Goal: Task Accomplishment & Management: Complete application form

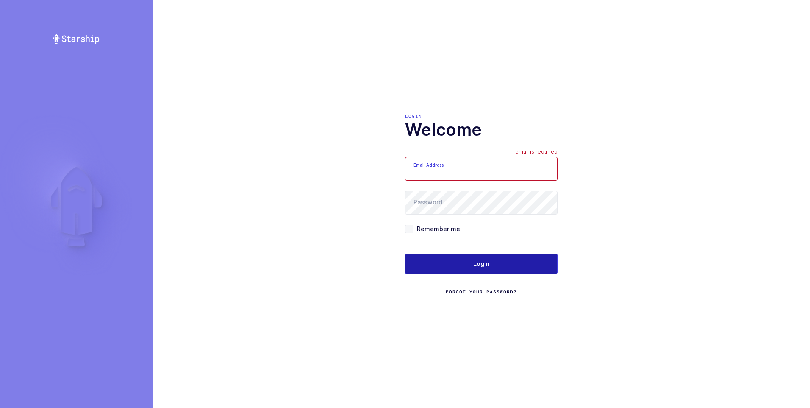
type input "[PERSON_NAME][EMAIL_ADDRESS][DOMAIN_NAME]"
click at [479, 267] on span "Login" at bounding box center [481, 263] width 17 height 8
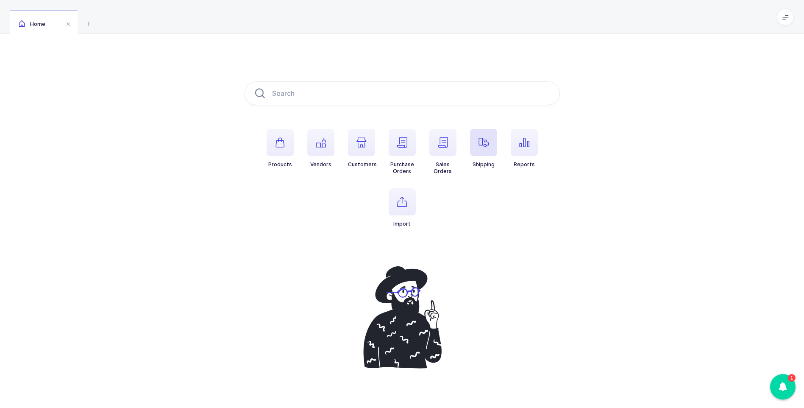
click at [481, 144] on icon "button" at bounding box center [483, 142] width 10 height 10
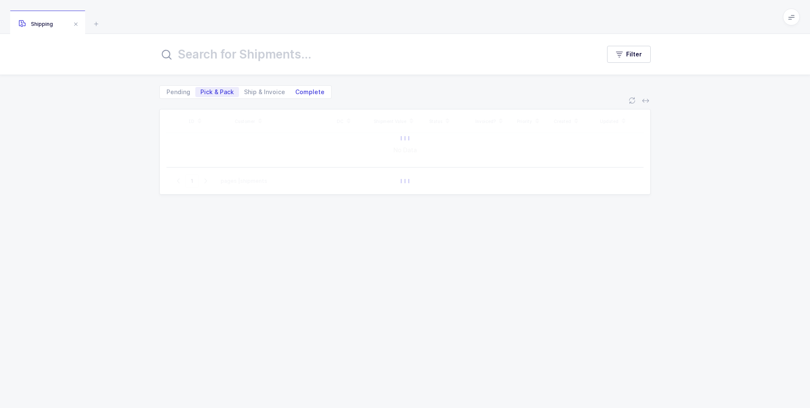
click at [303, 95] on span "Complete" at bounding box center [309, 92] width 39 height 10
click at [296, 92] on input "Complete" at bounding box center [293, 90] width 6 height 6
radio input "true"
radio input "false"
click at [252, 59] on input "text" at bounding box center [374, 54] width 431 height 20
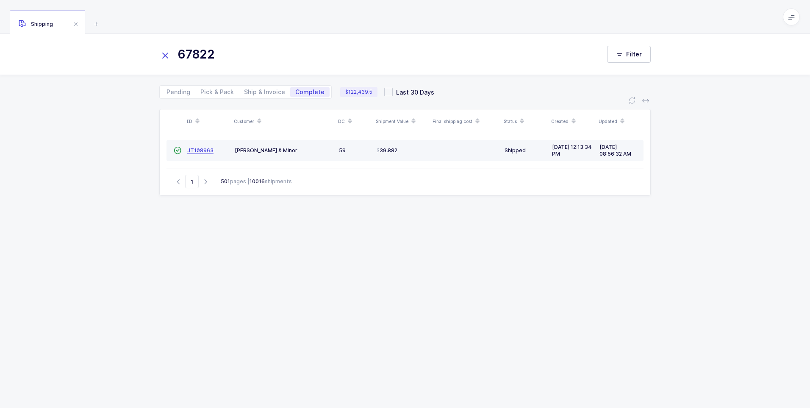
type input "67822"
click at [198, 151] on span "JT108963" at bounding box center [200, 150] width 26 height 6
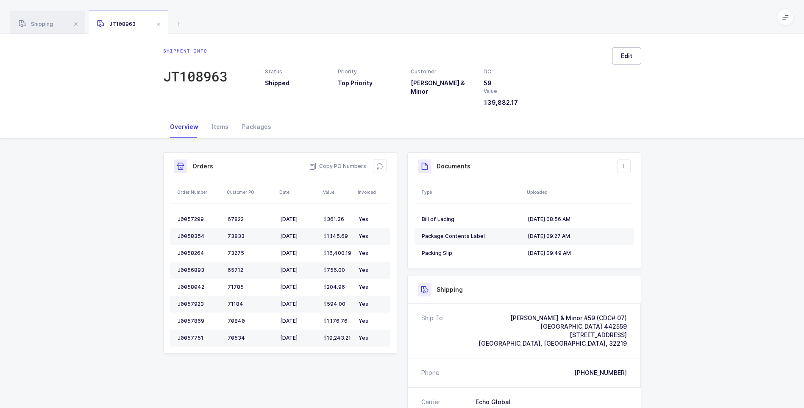
click at [626, 60] on span "Edit" at bounding box center [626, 56] width 11 height 8
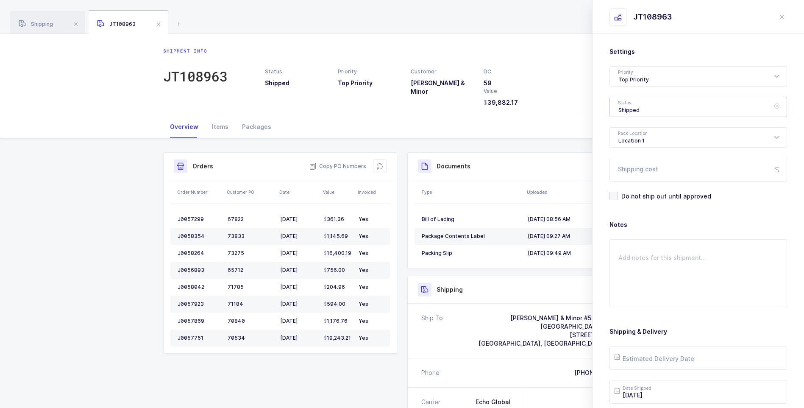
click at [620, 105] on div "Shipped" at bounding box center [698, 107] width 178 height 20
click at [626, 183] on span "Delivered" at bounding box center [632, 184] width 28 height 7
type input "Delivered"
click at [627, 164] on input "Shipping cost" at bounding box center [698, 170] width 178 height 24
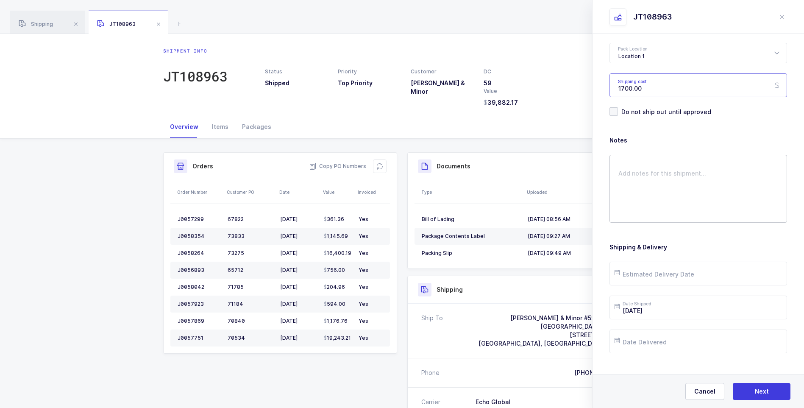
scroll to position [97, 0]
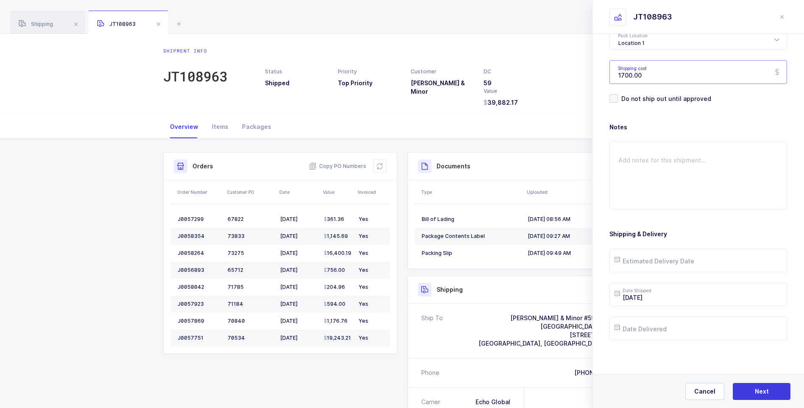
type input "1700.00"
click at [631, 261] on input "text" at bounding box center [698, 260] width 178 height 24
click at [624, 113] on div "2025 September" at bounding box center [677, 109] width 125 height 13
click at [622, 111] on button "Previous Month" at bounding box center [622, 109] width 5 height 5
click at [675, 210] on span "27" at bounding box center [678, 212] width 10 height 10
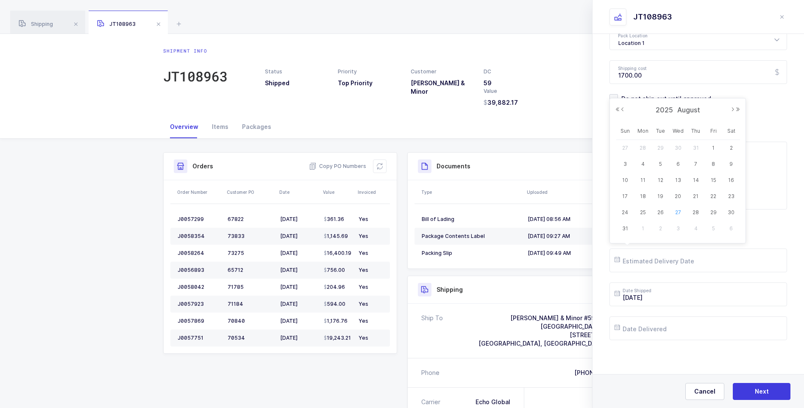
type input "2025-08-27"
click at [657, 326] on input "text" at bounding box center [698, 328] width 178 height 24
click at [622, 178] on button "Previous Month" at bounding box center [622, 177] width 5 height 5
click at [677, 277] on span "27" at bounding box center [678, 280] width 10 height 10
type input "2025-08-27"
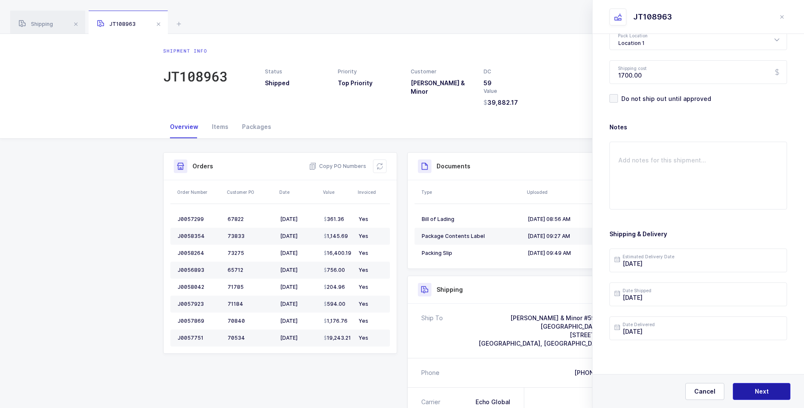
click at [749, 387] on button "Next" at bounding box center [761, 391] width 58 height 17
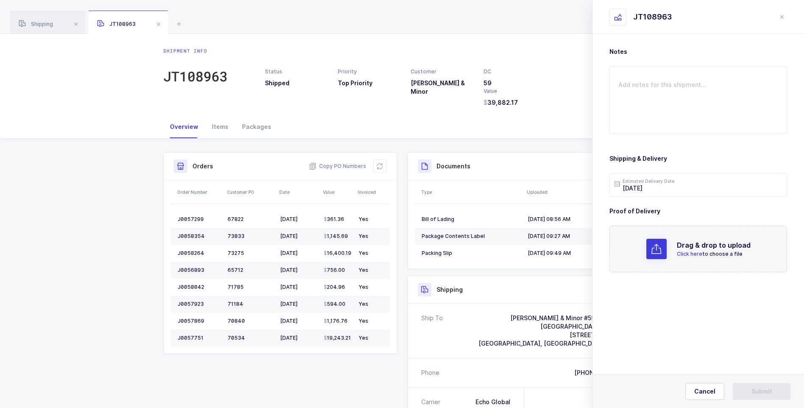
click at [688, 250] on p "Click here to choose a file" at bounding box center [714, 254] width 74 height 8
click at [760, 387] on span "Submit" at bounding box center [761, 391] width 21 height 8
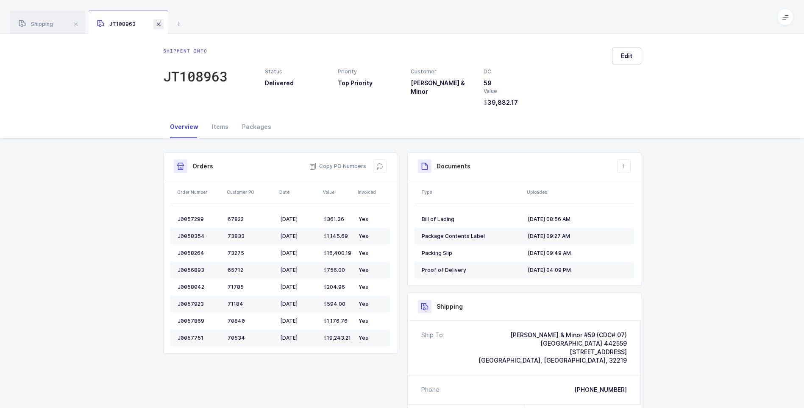
click at [159, 25] on span at bounding box center [158, 24] width 10 height 10
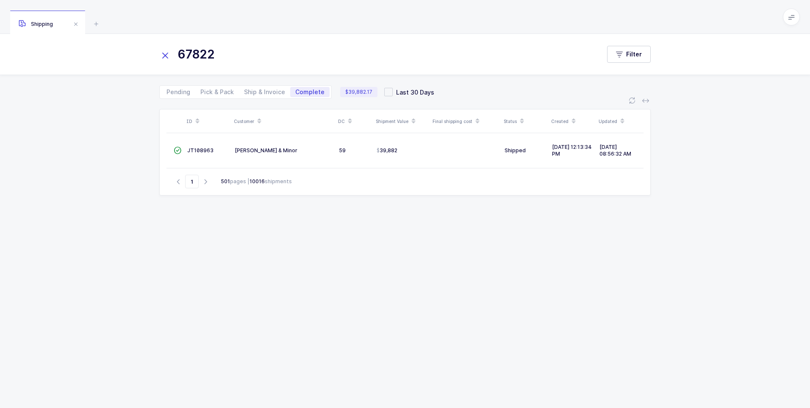
click at [168, 55] on icon at bounding box center [165, 56] width 12 height 12
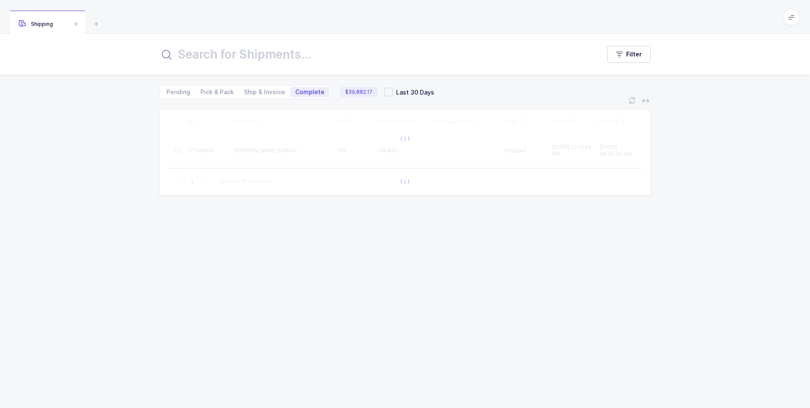
click at [184, 55] on input "text" at bounding box center [374, 54] width 431 height 20
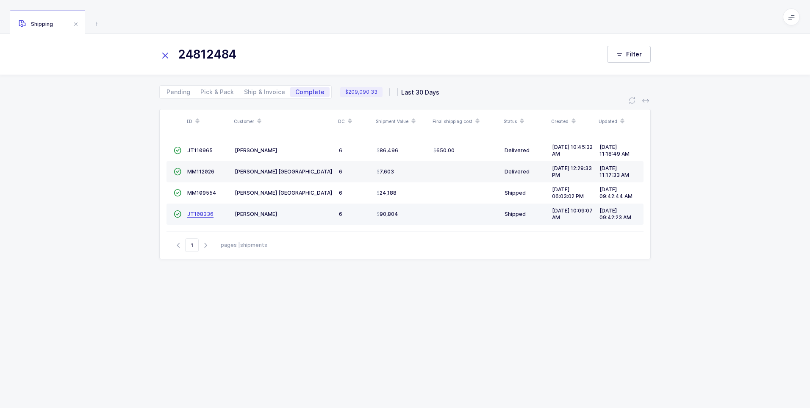
type input "24812484"
click at [203, 214] on span "JT108336" at bounding box center [200, 214] width 26 height 6
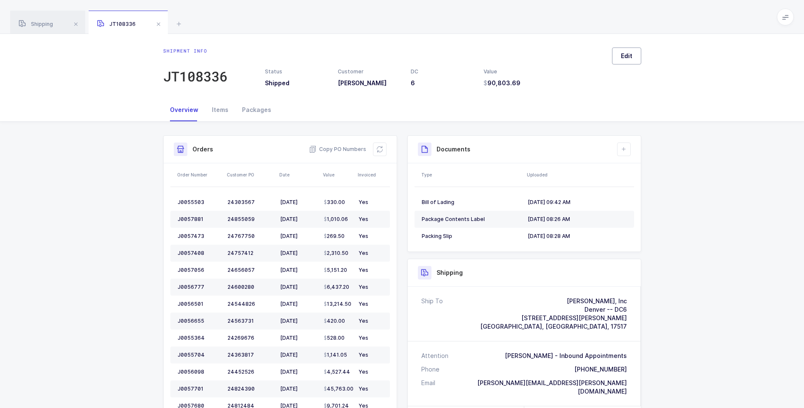
click at [624, 56] on span "Edit" at bounding box center [626, 56] width 11 height 8
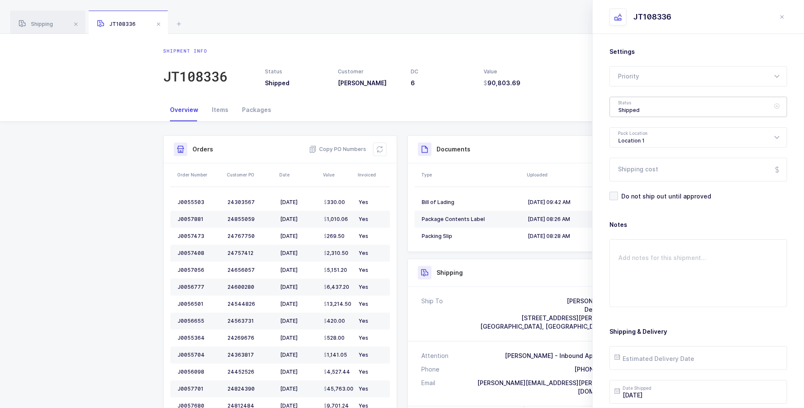
click at [636, 109] on div "Shipped" at bounding box center [698, 107] width 178 height 20
click at [636, 184] on span "Delivered" at bounding box center [632, 184] width 28 height 7
type input "Delivered"
click at [640, 167] on input "Shipping cost" at bounding box center [698, 170] width 178 height 24
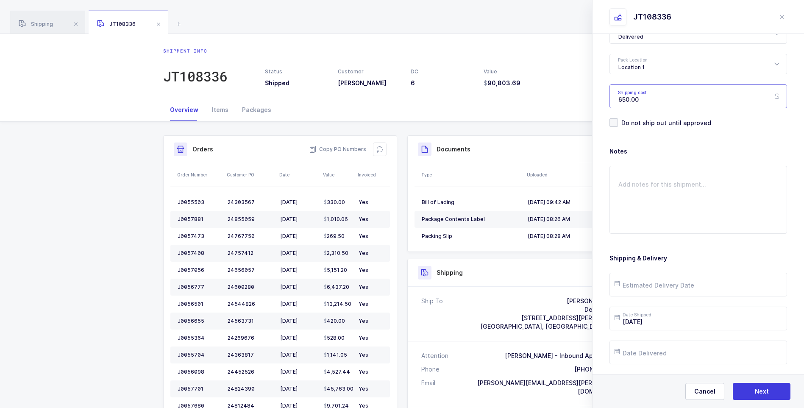
scroll to position [97, 0]
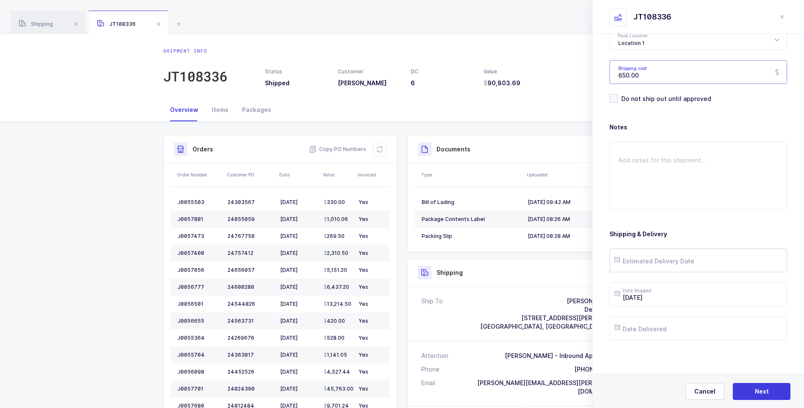
type input "650.00"
click at [662, 257] on input "text" at bounding box center [698, 260] width 178 height 24
click at [622, 112] on div "2025 September" at bounding box center [677, 109] width 125 height 13
click at [622, 111] on button "Previous Month" at bounding box center [622, 109] width 5 height 5
click at [711, 146] on span "1" at bounding box center [713, 148] width 10 height 10
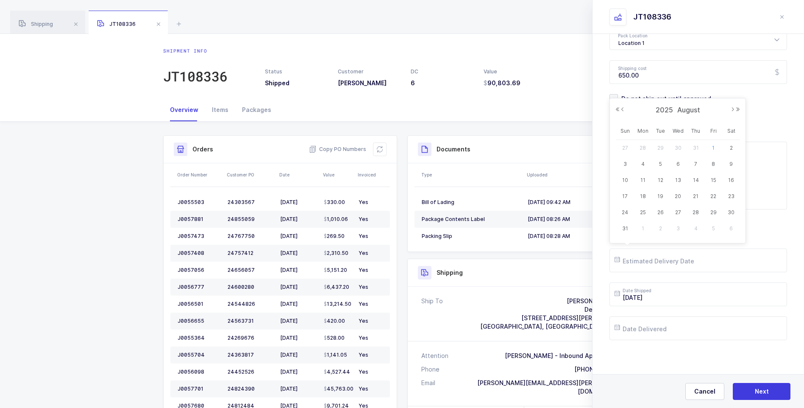
type input "2025-08-01"
click at [668, 325] on input "text" at bounding box center [698, 328] width 178 height 24
click at [624, 178] on button "Previous Month" at bounding box center [622, 177] width 5 height 5
click at [710, 216] on span "1" at bounding box center [713, 216] width 10 height 10
type input "2025-08-01"
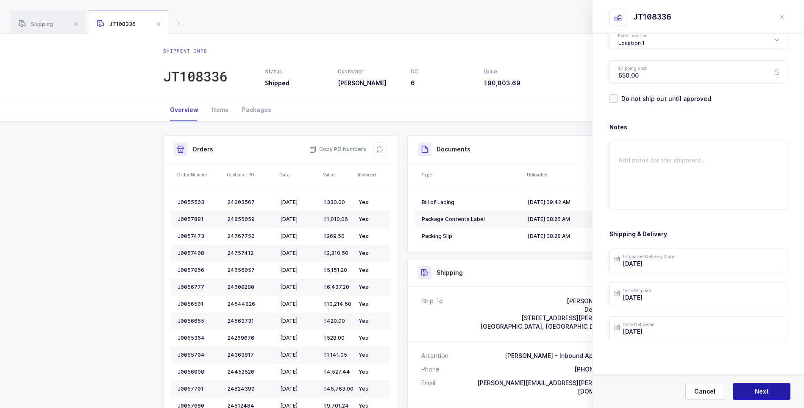
click at [761, 390] on span "Next" at bounding box center [761, 391] width 14 height 8
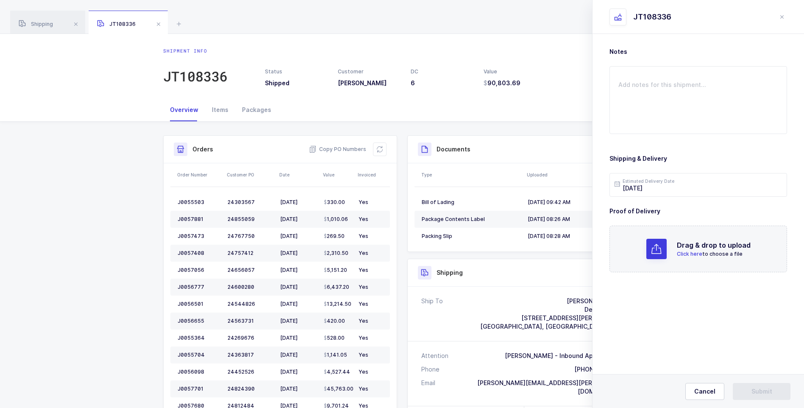
click at [691, 253] on span "Click here" at bounding box center [689, 253] width 25 height 6
click at [621, 96] on textarea at bounding box center [698, 100] width 178 height 68
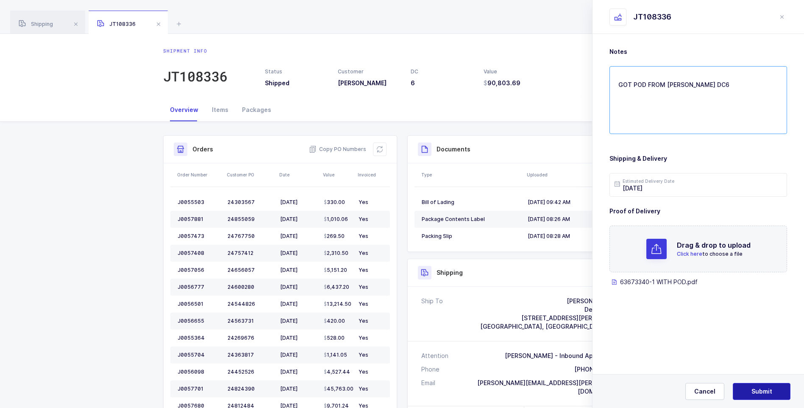
type textarea "GOT POD FROM BECKY DC6"
click at [753, 389] on span "Submit" at bounding box center [761, 391] width 21 height 8
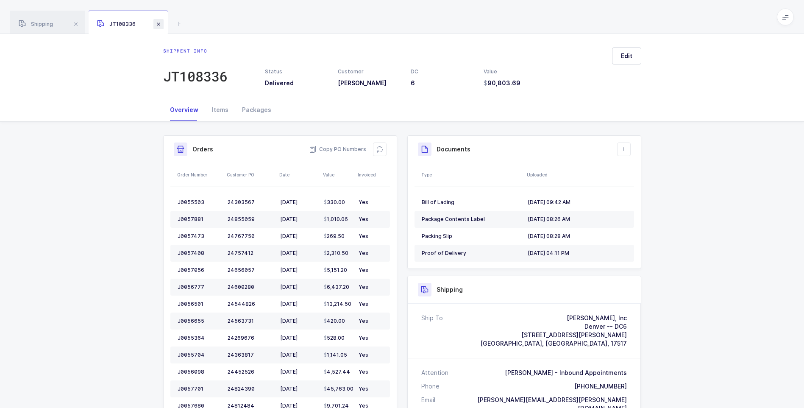
click at [159, 24] on span at bounding box center [158, 24] width 10 height 10
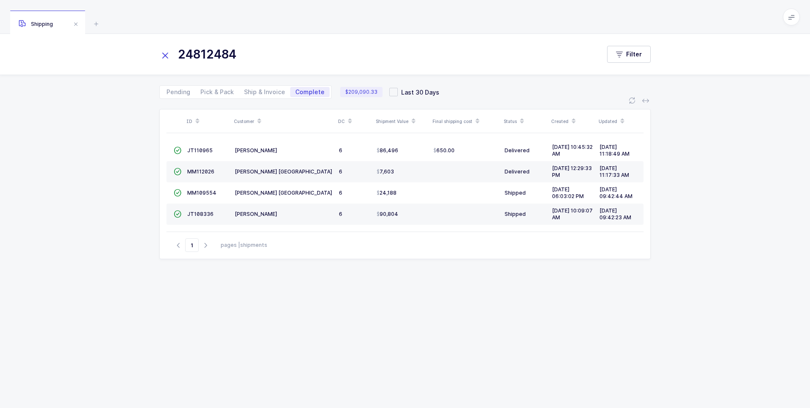
drag, startPoint x: 164, startPoint y: 53, endPoint x: 185, endPoint y: 54, distance: 21.6
click at [170, 54] on icon at bounding box center [165, 56] width 12 height 12
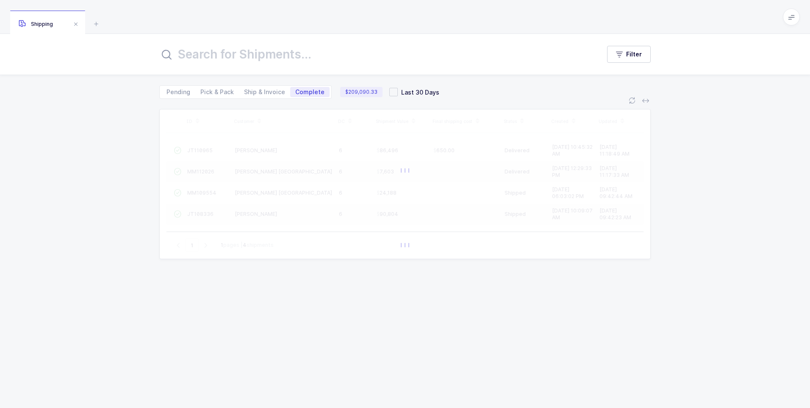
click at [199, 54] on input "text" at bounding box center [374, 54] width 431 height 20
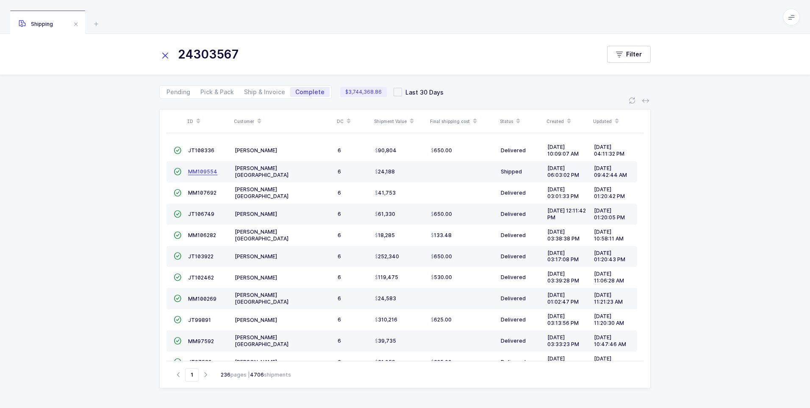
type input "24303567"
click at [194, 172] on span "MM109554" at bounding box center [202, 171] width 29 height 6
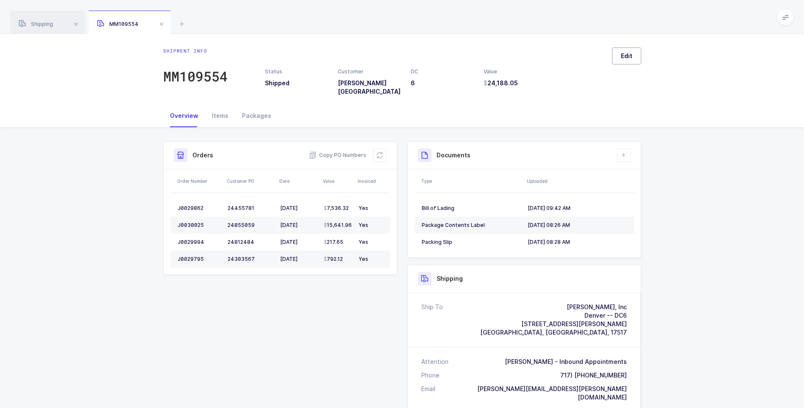
click at [622, 55] on span "Edit" at bounding box center [626, 56] width 11 height 8
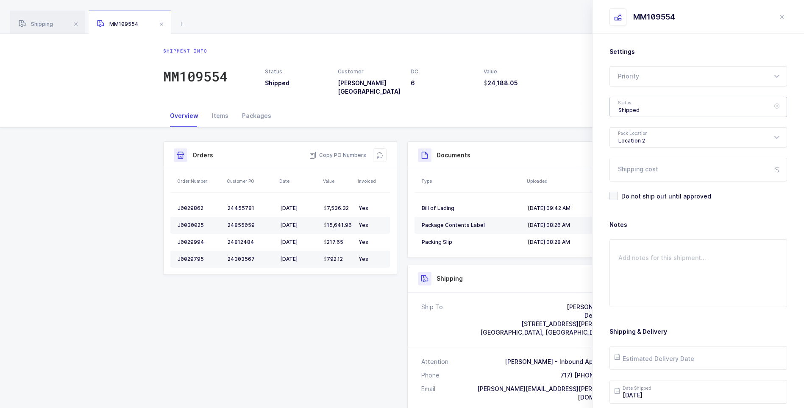
click at [632, 110] on div "Shipped" at bounding box center [698, 107] width 178 height 20
click at [631, 179] on li "Delivered" at bounding box center [701, 185] width 176 height 14
type input "Delivered"
click at [637, 169] on input "Shipping cost" at bounding box center [698, 170] width 178 height 24
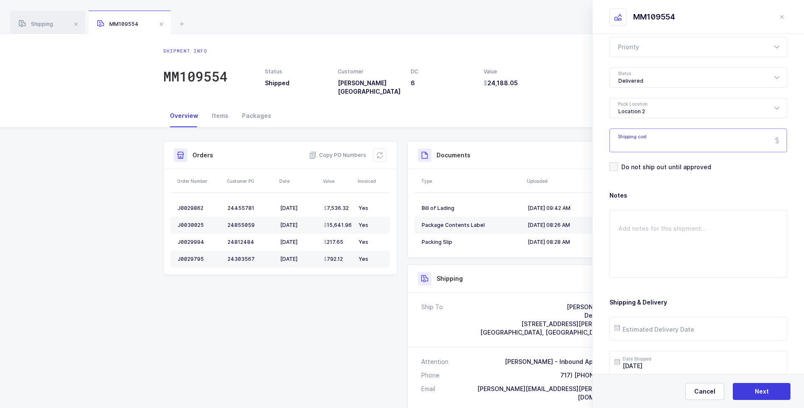
scroll to position [97, 0]
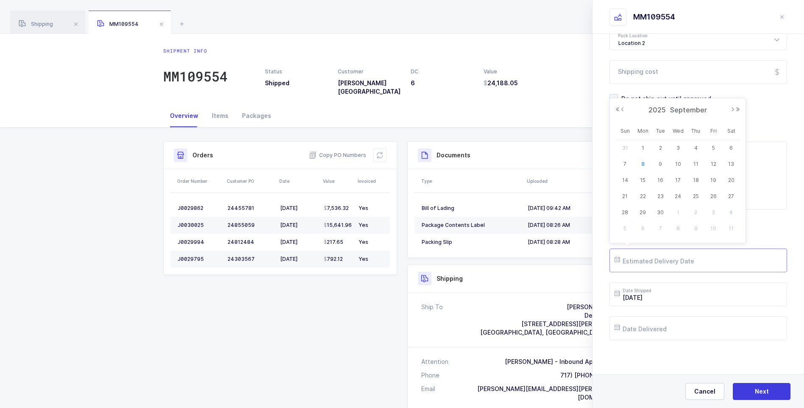
click at [645, 258] on input "text" at bounding box center [698, 260] width 178 height 24
click at [620, 109] on button "Previous Month" at bounding box center [622, 109] width 5 height 5
click at [713, 148] on span "1" at bounding box center [713, 148] width 10 height 10
type input "2025-08-01"
click at [657, 327] on input "text" at bounding box center [698, 328] width 178 height 24
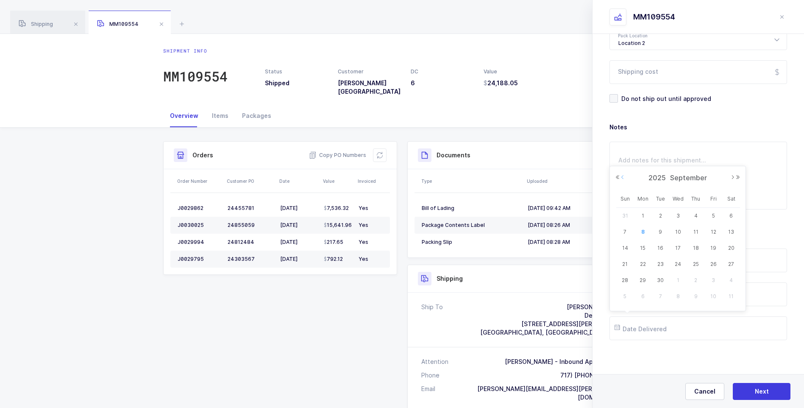
click at [624, 175] on button "Previous Month" at bounding box center [622, 177] width 5 height 5
click at [713, 216] on span "1" at bounding box center [713, 216] width 10 height 10
type input "2025-08-01"
click at [766, 390] on span "Next" at bounding box center [761, 391] width 14 height 8
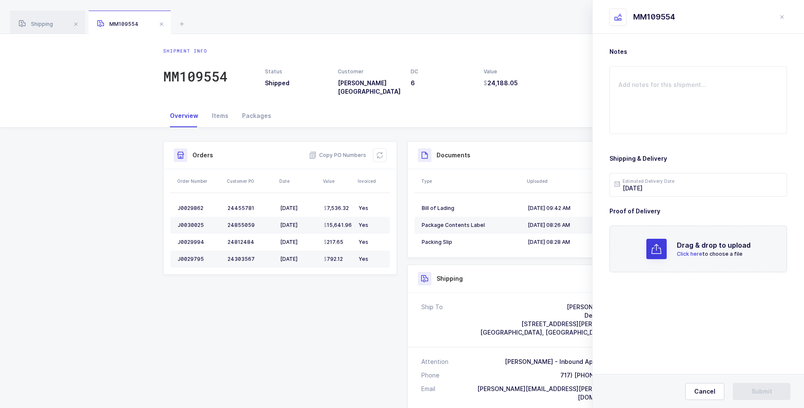
click at [688, 255] on span "Click here" at bounding box center [689, 253] width 25 height 6
click at [756, 389] on span "Submit" at bounding box center [761, 391] width 21 height 8
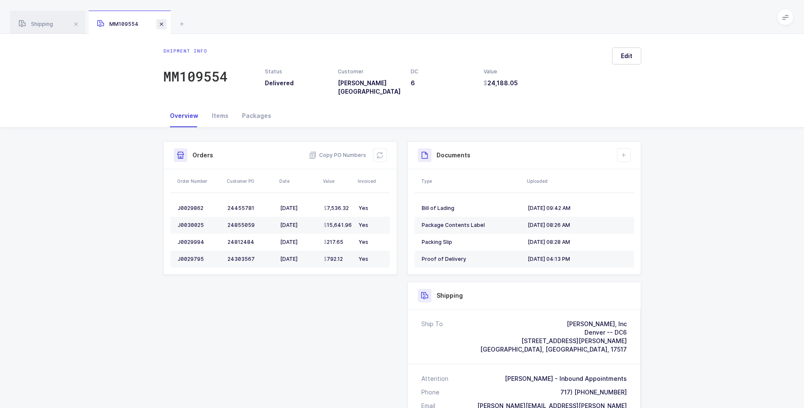
click at [165, 23] on span at bounding box center [161, 24] width 10 height 10
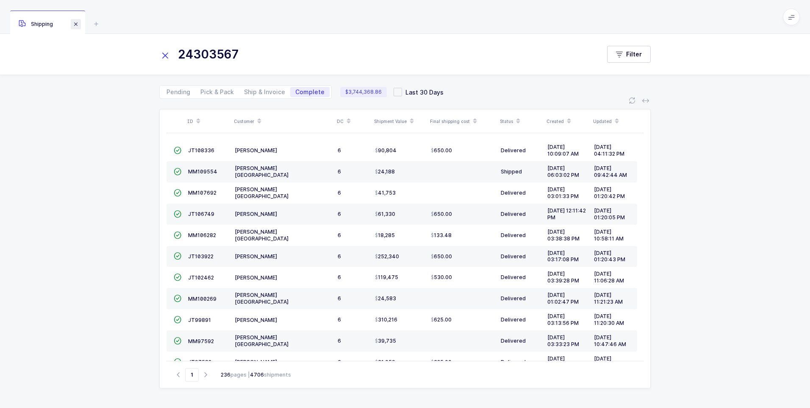
click at [78, 23] on span at bounding box center [76, 24] width 10 height 10
